Goal: Check status: Check status

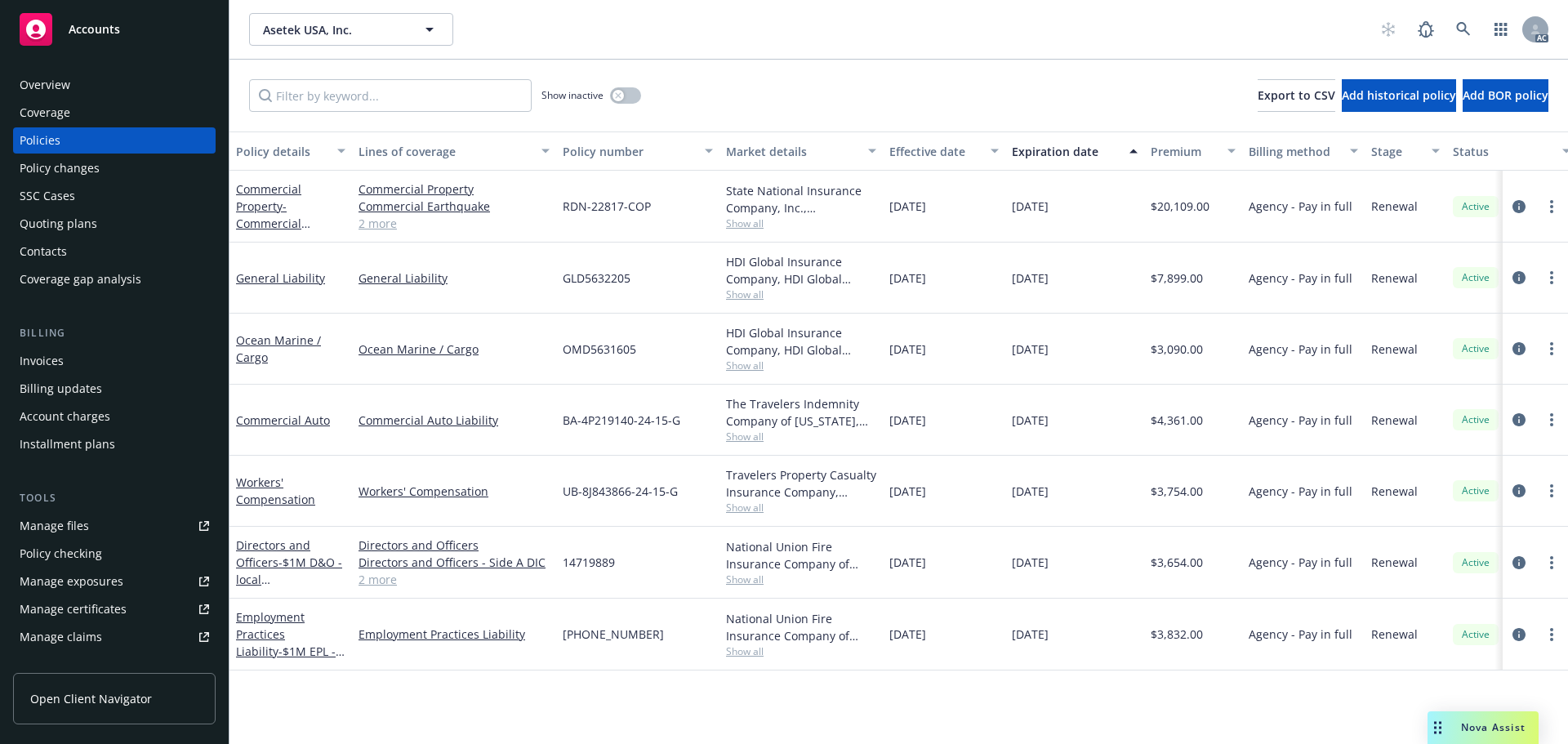
click at [735, 432] on span "Show all" at bounding box center [801, 436] width 150 height 14
click at [888, 454] on div "[DATE]" at bounding box center [944, 420] width 123 height 71
click at [759, 508] on span "Show all" at bounding box center [801, 508] width 150 height 14
click at [1206, 365] on div "$3,090.00" at bounding box center [1193, 349] width 98 height 71
click at [744, 367] on span "Show all" at bounding box center [801, 365] width 150 height 14
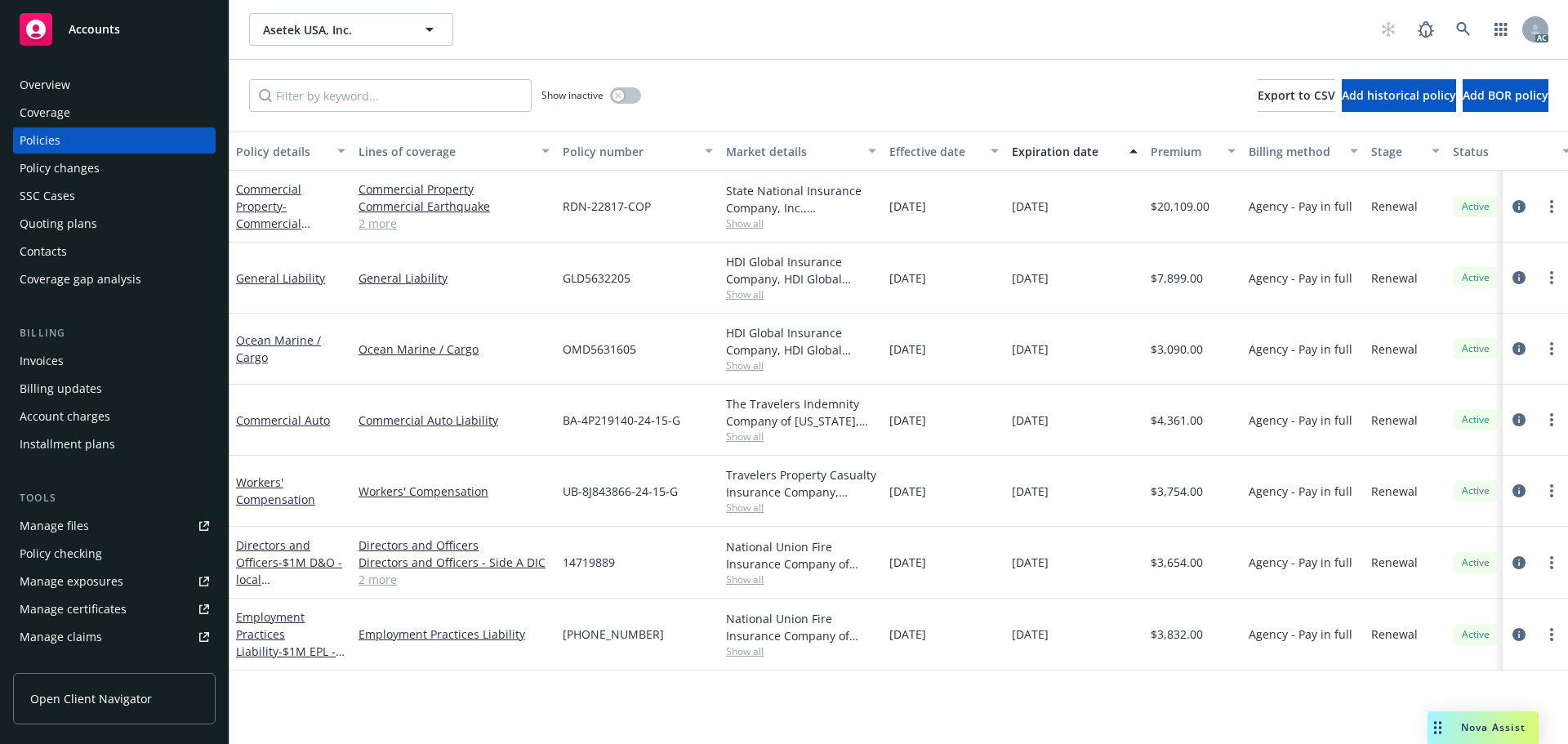
click at [565, 355] on span "OMD5631605" at bounding box center [599, 349] width 74 height 17
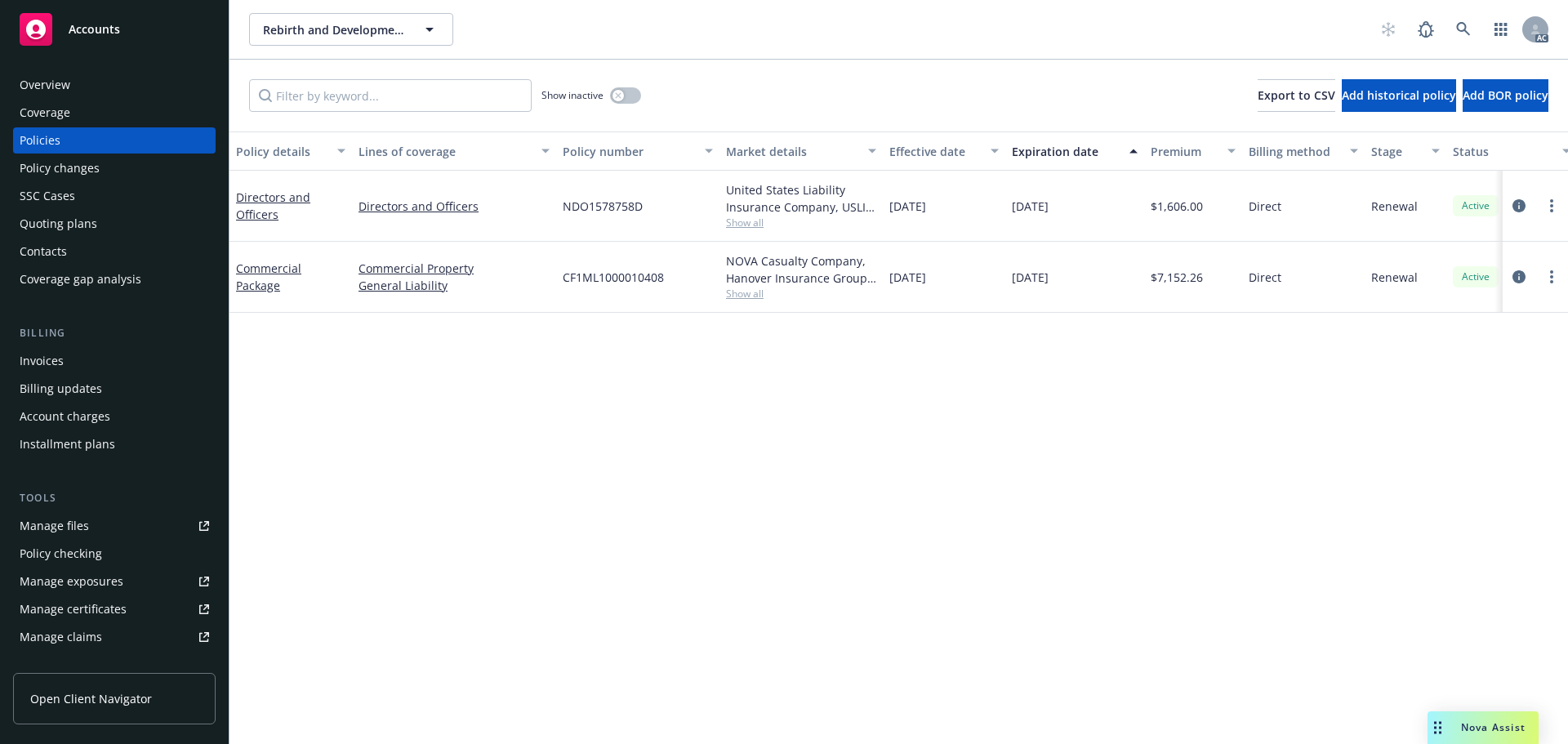
click at [751, 289] on span "Show all" at bounding box center [801, 293] width 150 height 14
